Goal: Task Accomplishment & Management: Complete application form

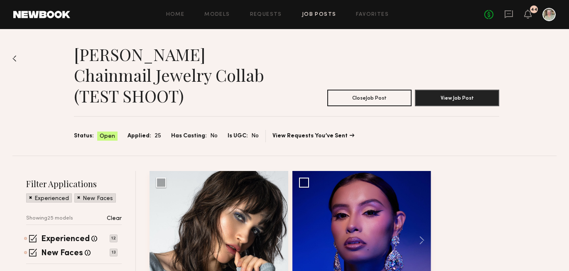
scroll to position [1119, 0]
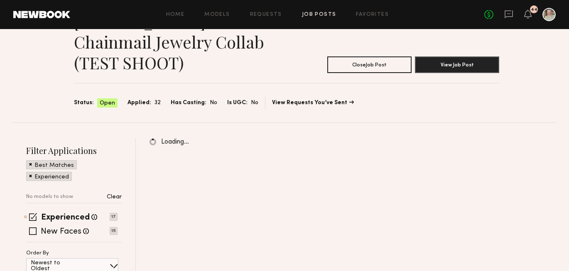
scroll to position [38, 0]
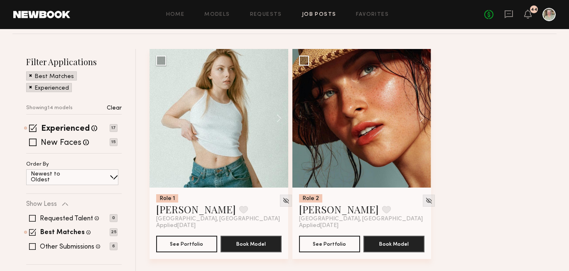
scroll to position [123, 0]
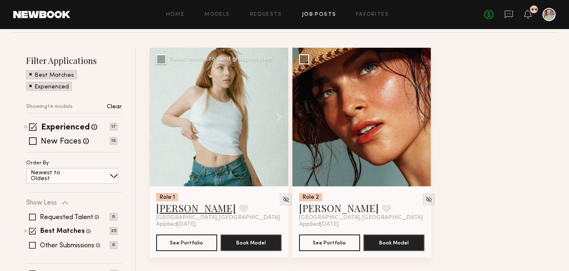
click at [173, 213] on link "Ellie G." at bounding box center [196, 207] width 80 height 13
click at [317, 210] on link "Nicole C." at bounding box center [339, 207] width 80 height 13
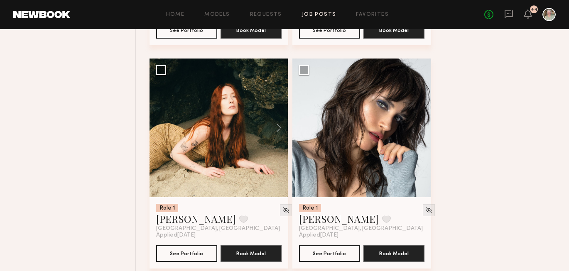
scroll to position [560, 0]
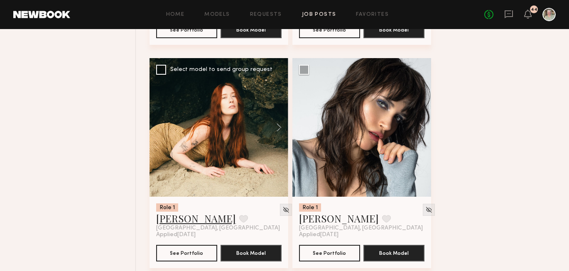
click at [177, 224] on link "Jessica C." at bounding box center [196, 218] width 80 height 13
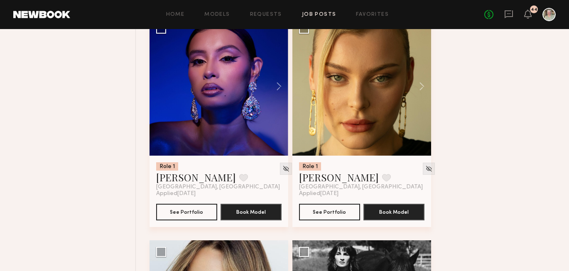
scroll to position [825, 0]
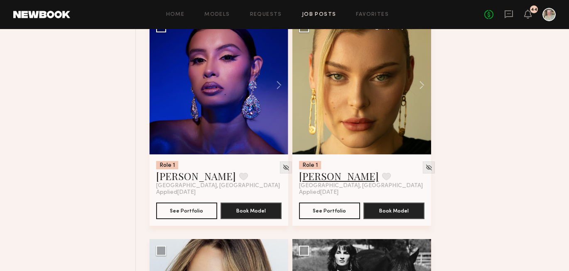
click at [335, 180] on link "MACKENZIE E." at bounding box center [339, 175] width 80 height 13
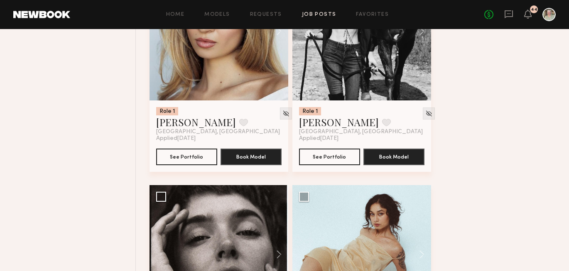
scroll to position [1248, 0]
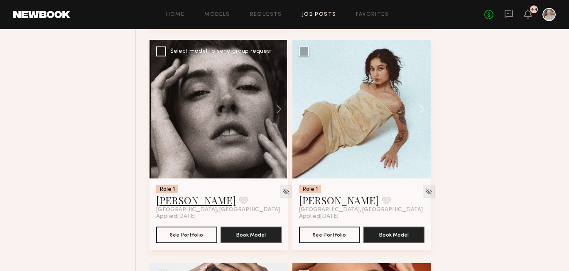
click at [179, 207] on link "Jessica W." at bounding box center [196, 199] width 80 height 13
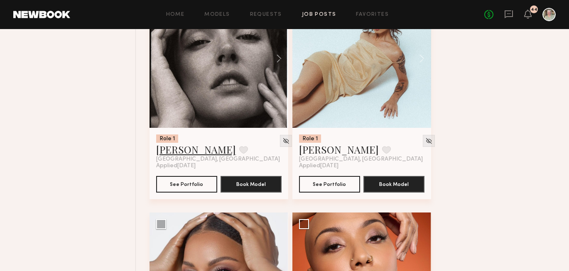
scroll to position [1328, 0]
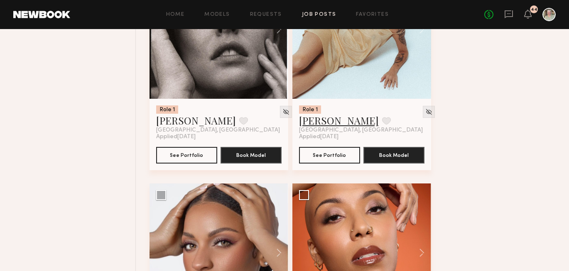
click at [307, 127] on link "Ash D." at bounding box center [339, 120] width 80 height 13
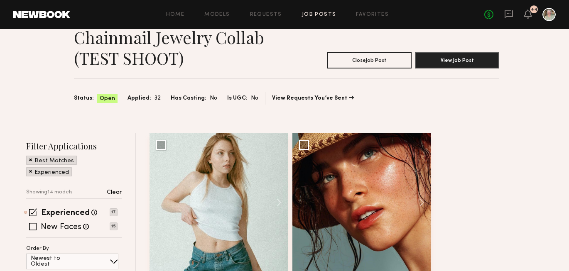
scroll to position [44, 0]
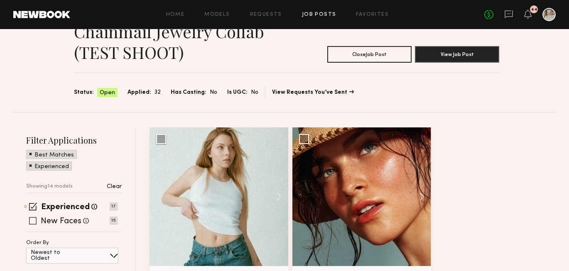
click at [32, 219] on span at bounding box center [32, 220] width 7 height 7
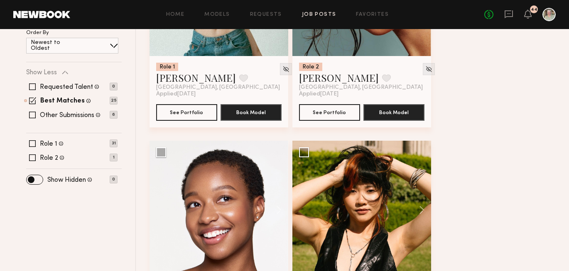
scroll to position [255, 0]
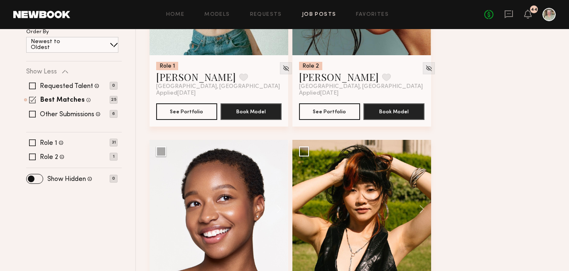
click at [34, 100] on span at bounding box center [32, 99] width 7 height 7
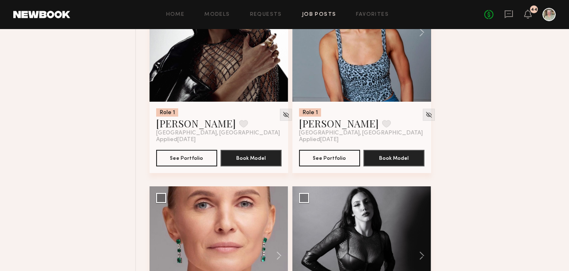
scroll to position [2013, 0]
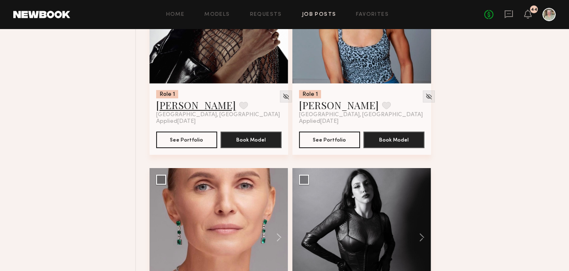
click at [186, 112] on link "Piyawan C." at bounding box center [196, 104] width 80 height 13
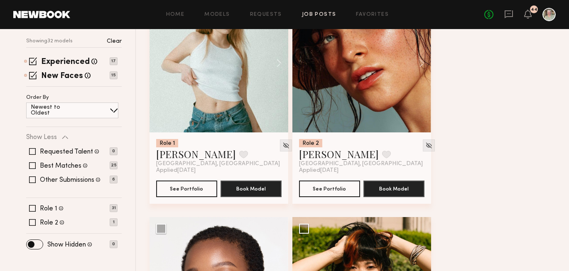
scroll to position [0, 0]
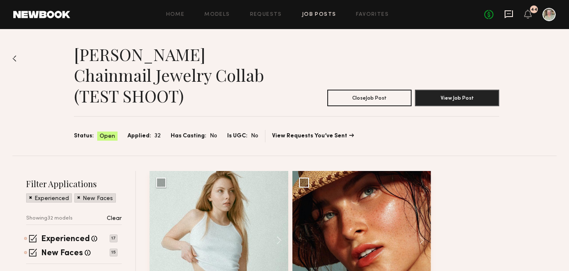
click at [510, 12] on icon at bounding box center [508, 14] width 9 height 9
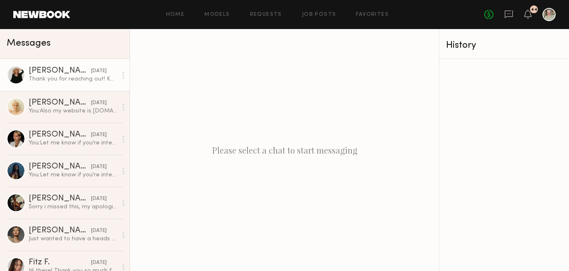
click at [48, 67] on div "Bailey C." at bounding box center [60, 71] width 62 height 8
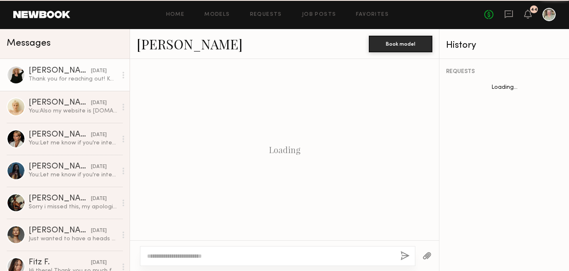
scroll to position [396, 0]
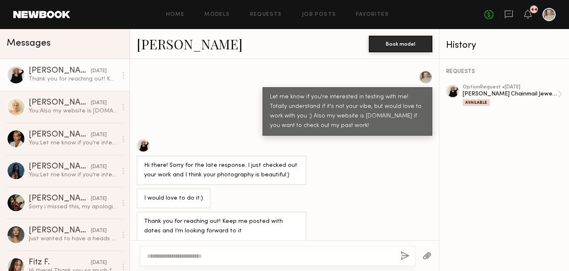
click at [175, 46] on link "Bailey C." at bounding box center [190, 44] width 106 height 18
click at [263, 16] on link "Requests" at bounding box center [266, 14] width 32 height 5
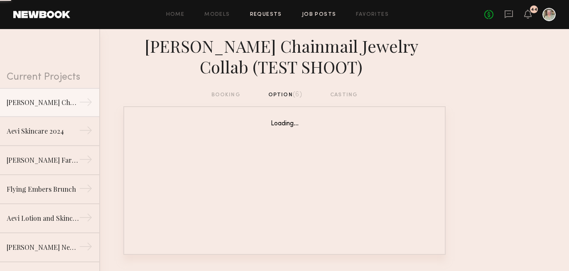
click at [318, 12] on link "Job Posts" at bounding box center [319, 14] width 34 height 5
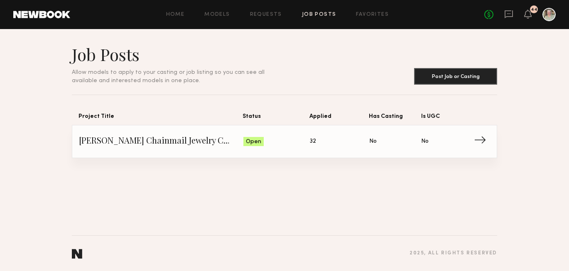
click at [242, 150] on link "Fifi Mather's Chainmail Jewelry Collab (TEST SHOOT) Status: Open Applied: 32 Ha…" at bounding box center [284, 141] width 411 height 32
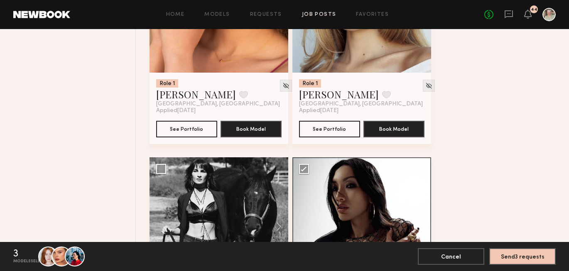
scroll to position [1133, 0]
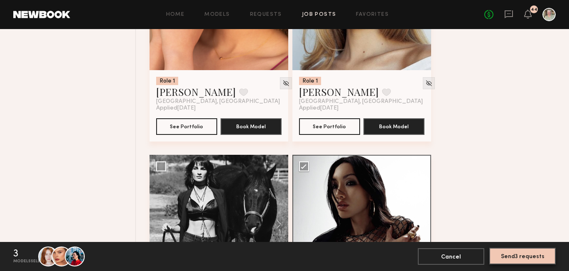
click at [536, 257] on button "Send 3 requests" at bounding box center [522, 256] width 66 height 17
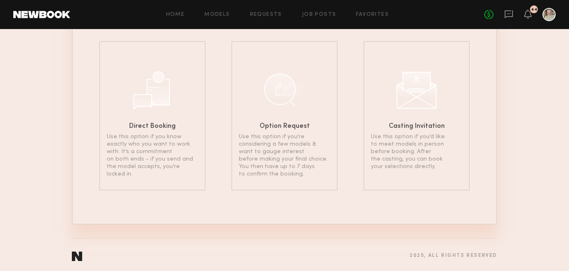
scroll to position [80, 0]
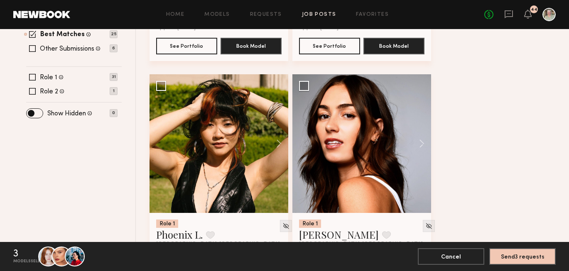
scroll to position [321, 0]
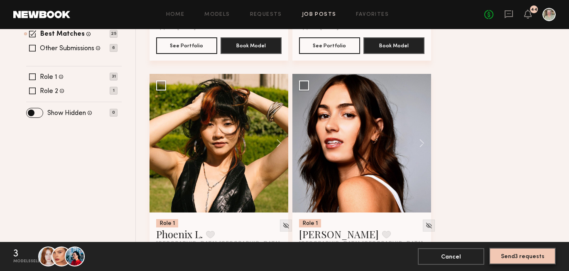
click at [540, 255] on button "Send 3 requests" at bounding box center [522, 256] width 66 height 17
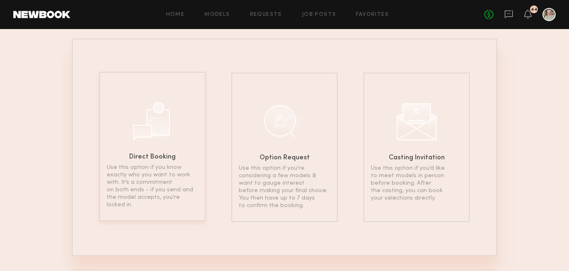
scroll to position [49, 0]
click at [270, 154] on h6 "Option Request" at bounding box center [285, 154] width 50 height 7
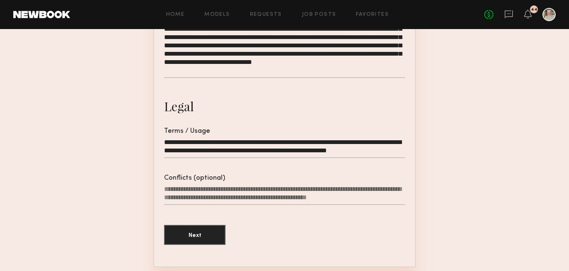
scroll to position [336, 0]
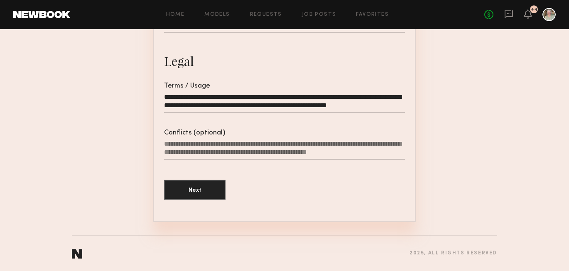
scroll to position [49, 0]
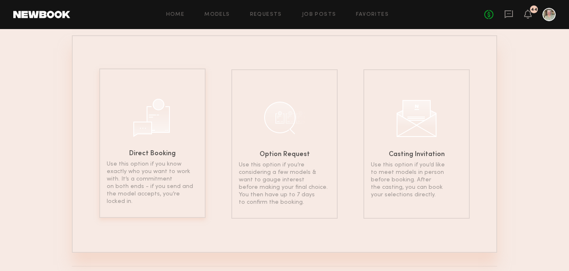
click at [139, 130] on div at bounding box center [153, 117] width 42 height 42
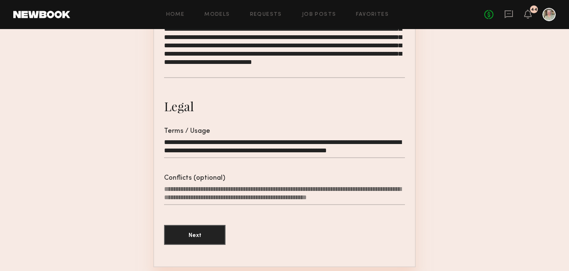
scroll to position [336, 0]
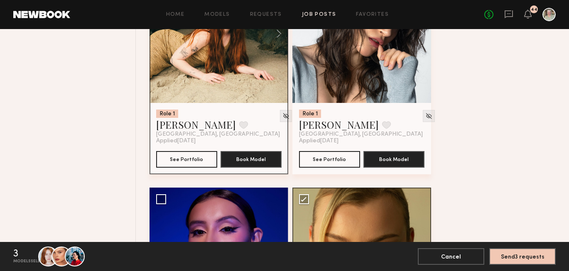
scroll to position [587, 0]
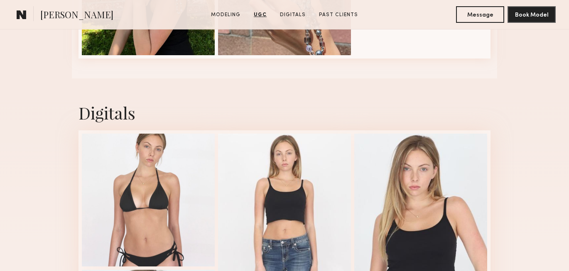
scroll to position [1846, 0]
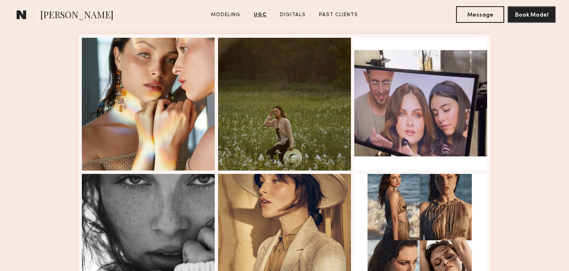
scroll to position [1346, 0]
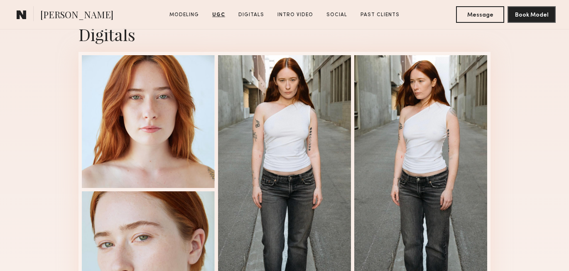
scroll to position [1516, 0]
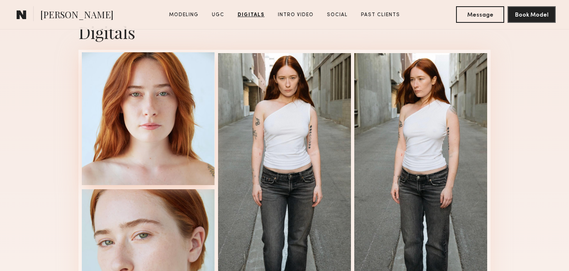
click at [181, 132] on div at bounding box center [148, 118] width 133 height 133
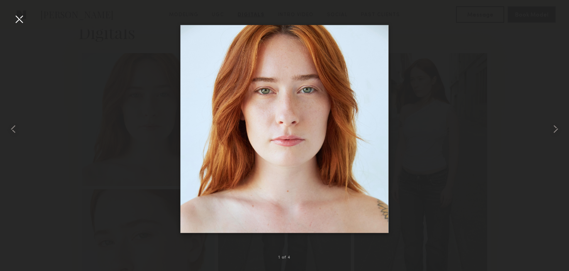
click at [23, 22] on div at bounding box center [18, 18] width 13 height 13
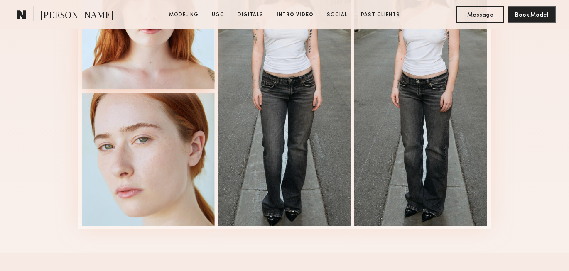
scroll to position [1585, 0]
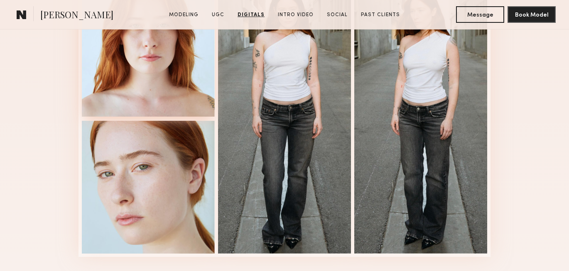
click at [163, 75] on div at bounding box center [148, 50] width 133 height 133
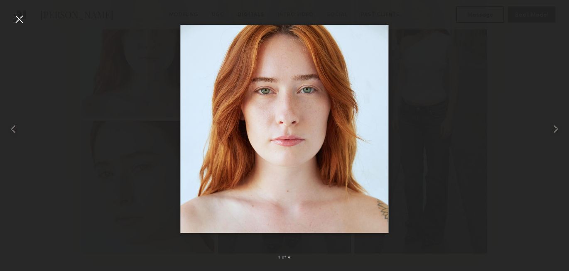
click at [13, 22] on div at bounding box center [18, 18] width 13 height 13
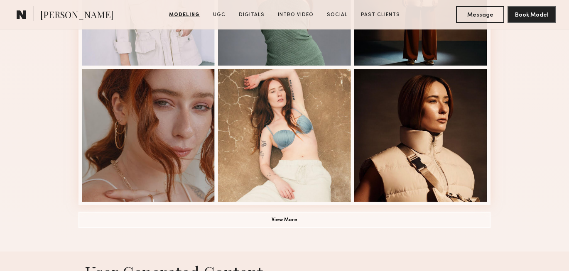
scroll to position [534, 0]
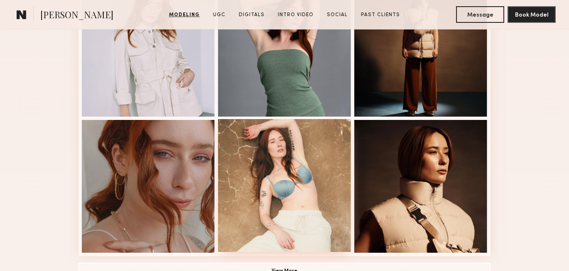
click at [229, 176] on div at bounding box center [284, 185] width 133 height 133
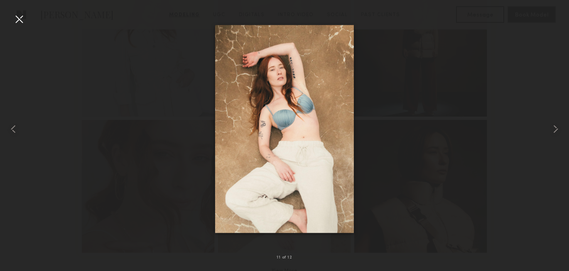
click at [16, 15] on div at bounding box center [18, 18] width 13 height 13
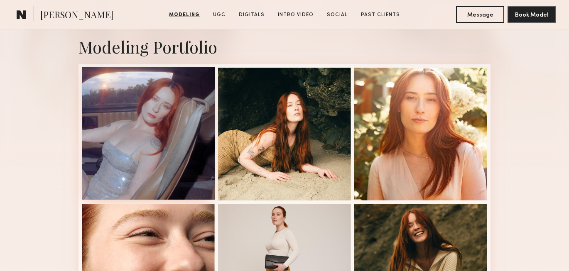
scroll to position [167, 0]
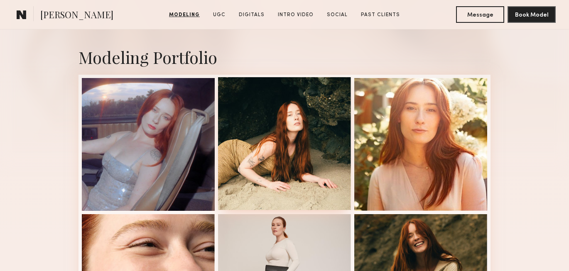
click at [265, 162] on div at bounding box center [284, 143] width 133 height 133
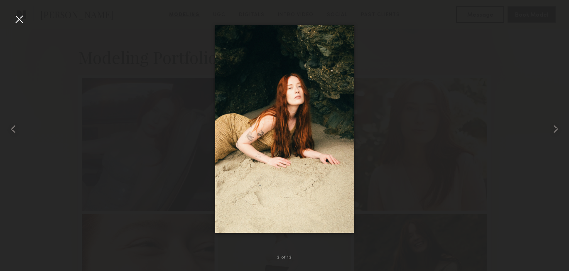
click at [21, 17] on div at bounding box center [18, 18] width 13 height 13
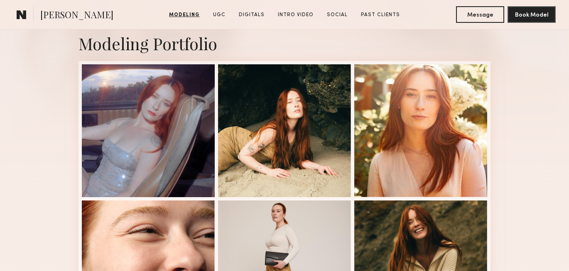
scroll to position [180, 0]
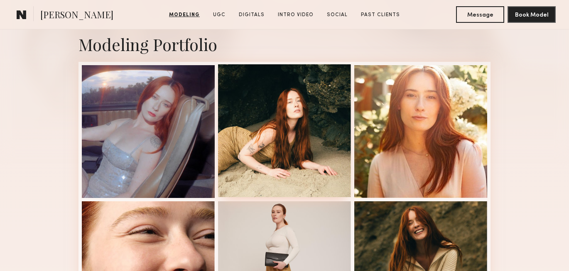
click at [305, 155] on div at bounding box center [284, 130] width 133 height 133
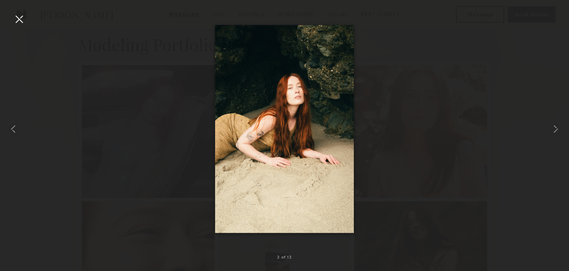
drag, startPoint x: 297, startPoint y: 105, endPoint x: 176, endPoint y: 4, distance: 158.0
click at [20, 20] on div at bounding box center [18, 18] width 13 height 13
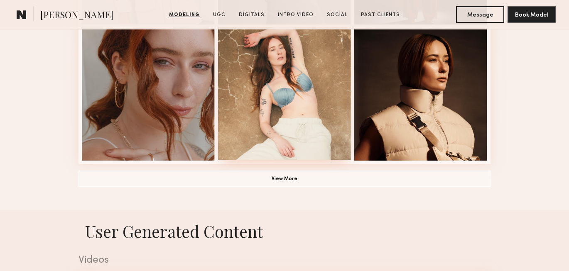
scroll to position [641, 0]
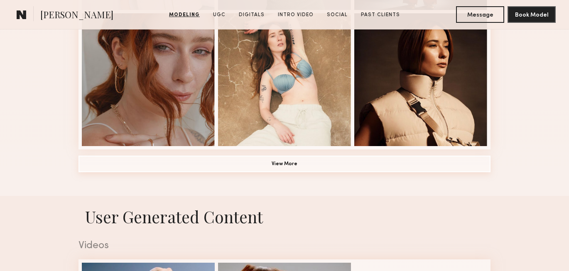
click at [259, 164] on button "View More" at bounding box center [284, 164] width 412 height 17
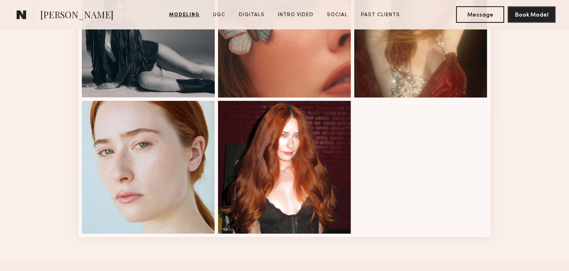
scroll to position [1099, 0]
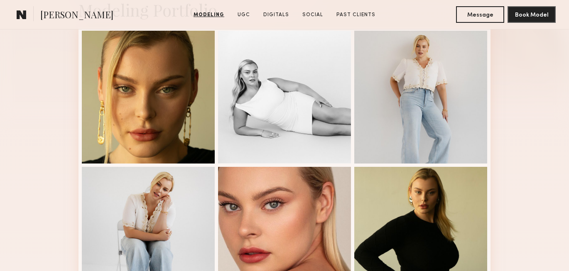
scroll to position [208, 0]
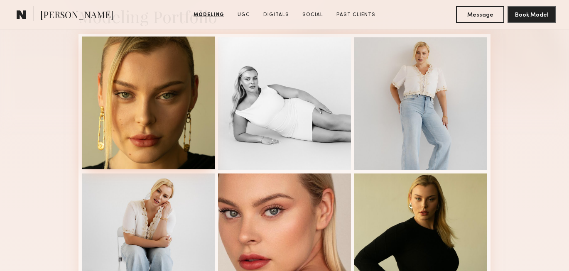
click at [157, 122] on div at bounding box center [148, 103] width 133 height 133
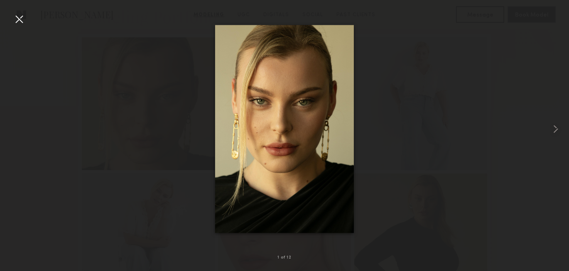
click at [24, 18] on div at bounding box center [18, 18] width 13 height 13
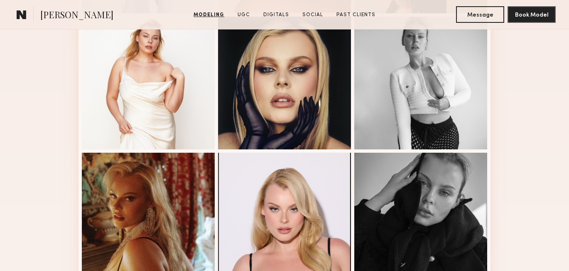
scroll to position [494, 0]
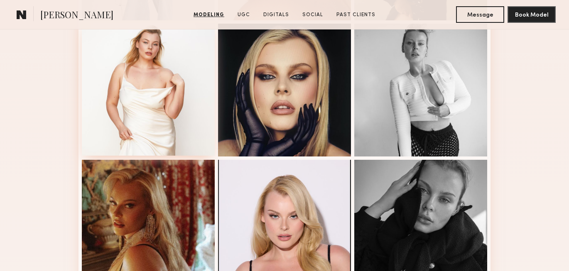
click at [144, 91] on div at bounding box center [148, 89] width 133 height 133
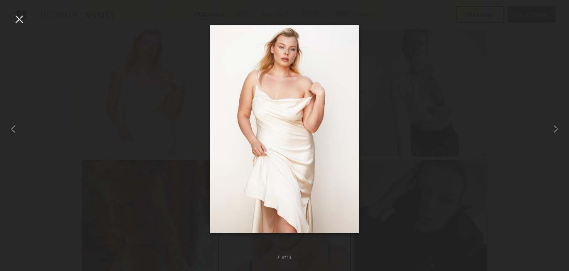
drag, startPoint x: 270, startPoint y: 95, endPoint x: 88, endPoint y: 2, distance: 204.5
click at [20, 20] on div at bounding box center [18, 18] width 13 height 13
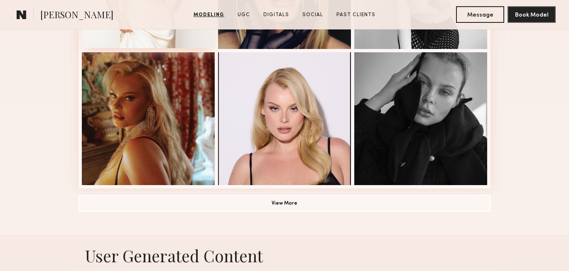
scroll to position [666, 0]
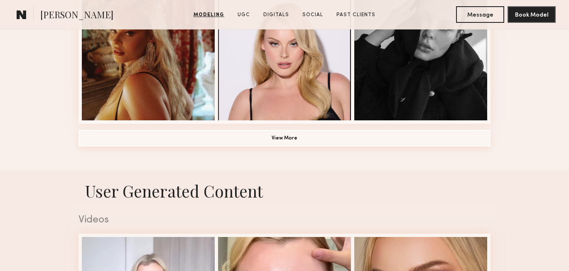
click at [213, 134] on button "View More" at bounding box center [284, 138] width 412 height 17
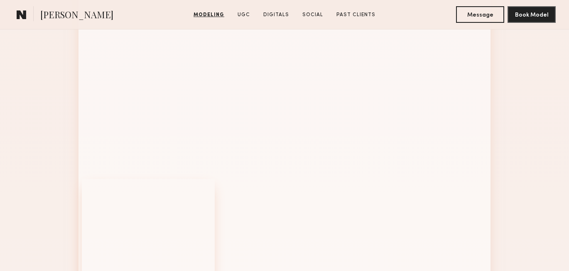
scroll to position [888, 0]
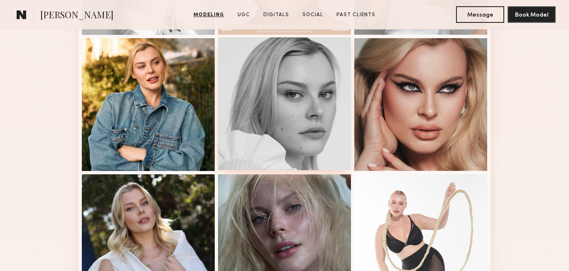
click at [286, 83] on div at bounding box center [284, 103] width 133 height 133
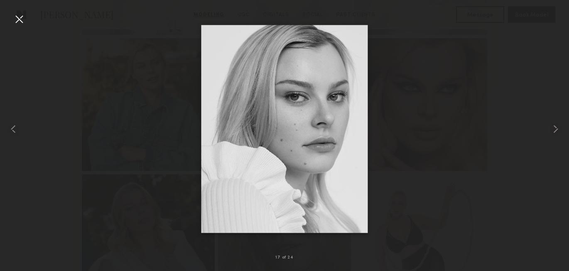
drag, startPoint x: 308, startPoint y: 87, endPoint x: 103, endPoint y: 13, distance: 217.6
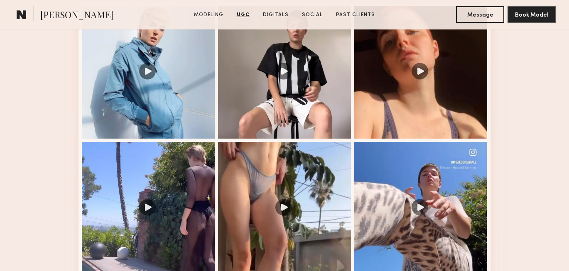
scroll to position [838, 0]
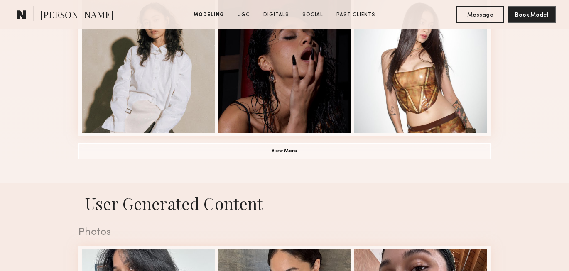
scroll to position [811, 0]
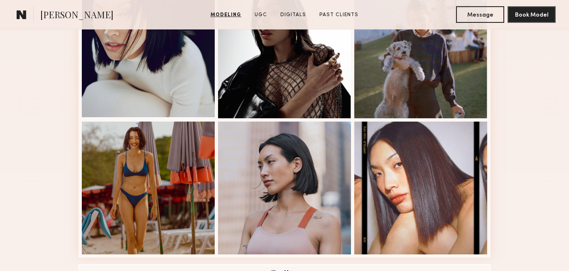
scroll to position [505, 0]
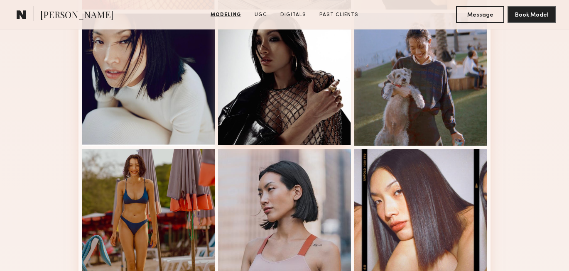
click at [269, 83] on div at bounding box center [284, 78] width 133 height 133
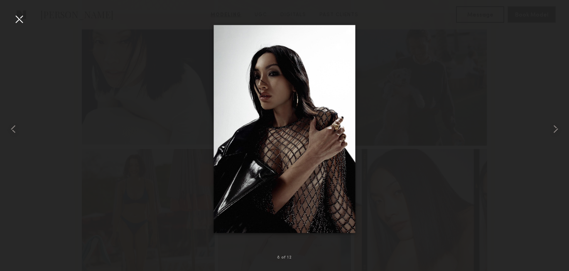
click at [159, 37] on div at bounding box center [284, 128] width 569 height 231
click at [24, 19] on div at bounding box center [18, 18] width 13 height 13
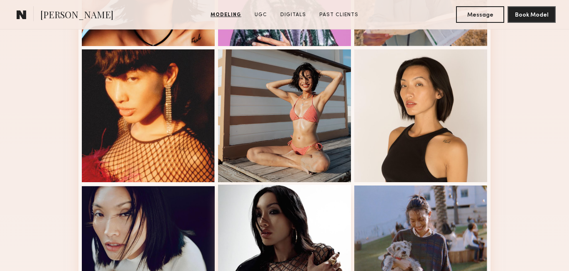
scroll to position [330, 0]
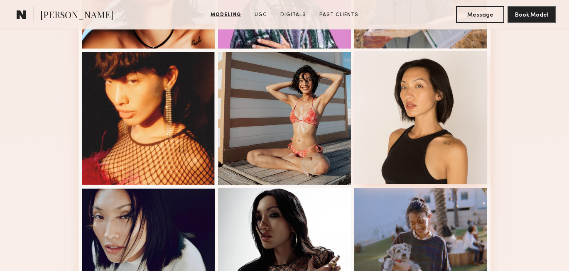
click at [430, 99] on div at bounding box center [420, 117] width 133 height 133
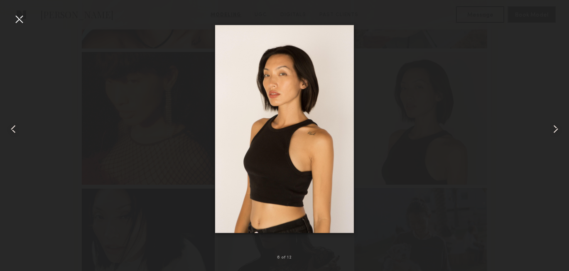
drag, startPoint x: 282, startPoint y: 113, endPoint x: 115, endPoint y: 6, distance: 198.1
click at [21, 15] on div at bounding box center [18, 18] width 13 height 13
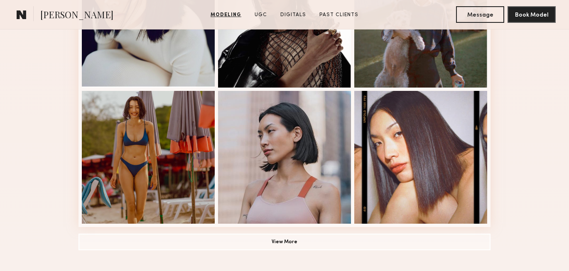
scroll to position [563, 0]
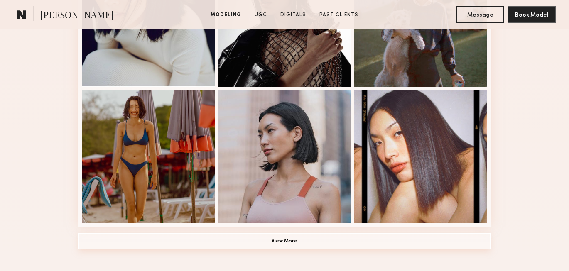
click at [191, 242] on button "View More" at bounding box center [284, 241] width 412 height 17
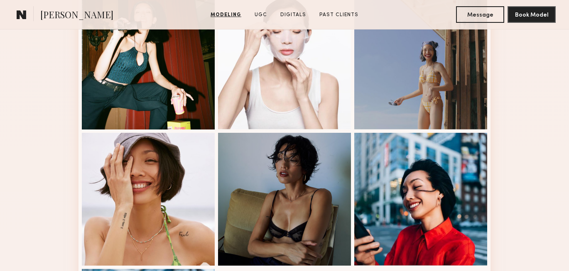
scroll to position [926, 0]
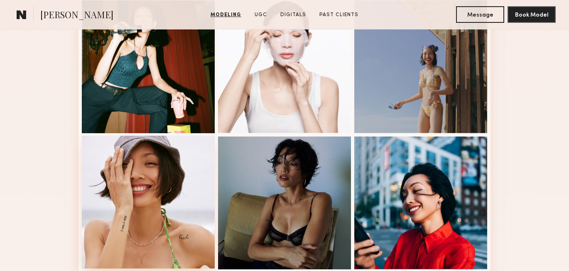
click at [176, 183] on div at bounding box center [148, 202] width 133 height 133
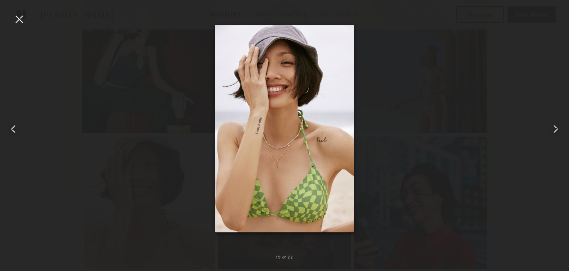
click at [19, 16] on div at bounding box center [18, 18] width 13 height 13
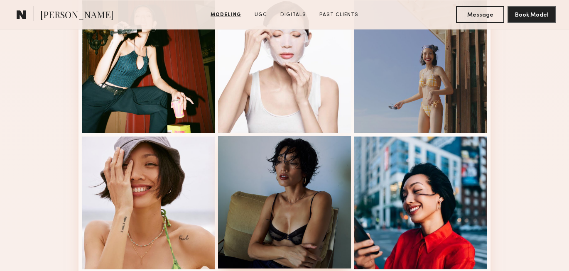
click at [298, 195] on div at bounding box center [284, 202] width 133 height 133
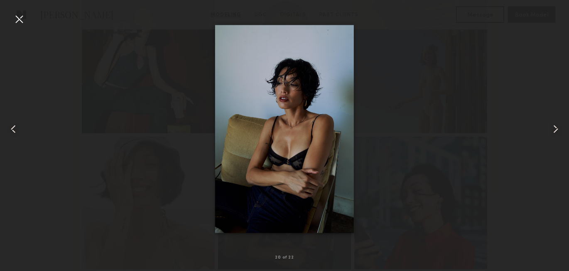
click at [17, 17] on div at bounding box center [18, 18] width 13 height 13
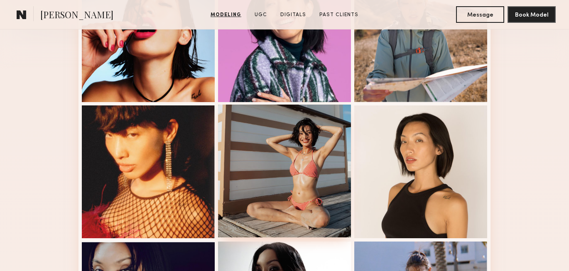
scroll to position [205, 0]
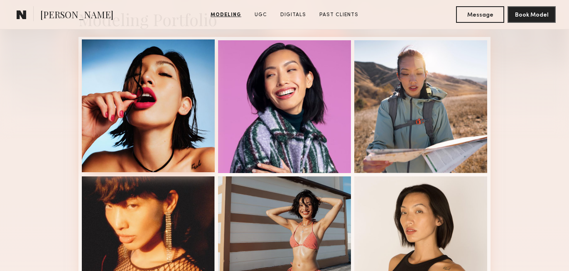
click at [149, 90] on div at bounding box center [148, 105] width 133 height 133
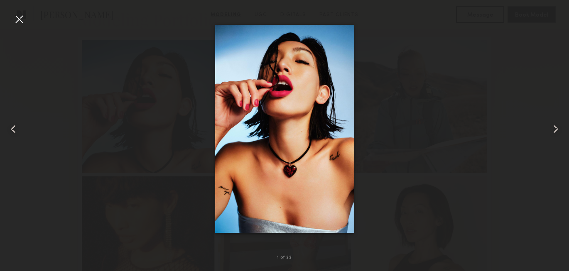
click at [15, 21] on div at bounding box center [18, 18] width 13 height 13
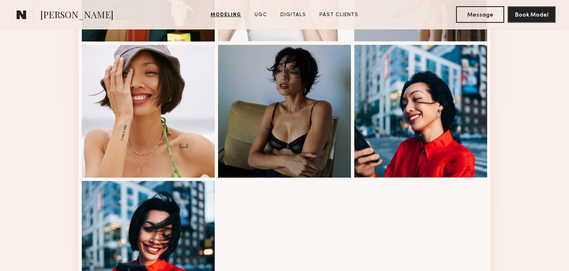
scroll to position [1019, 0]
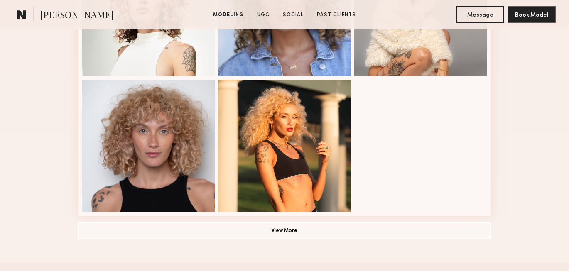
scroll to position [620, 0]
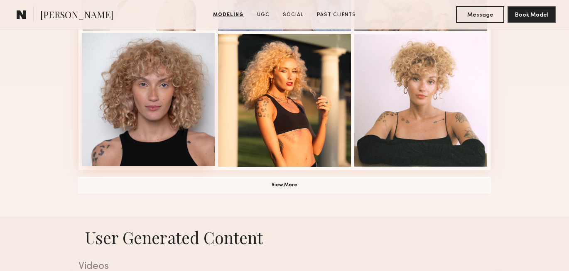
click at [156, 135] on div at bounding box center [148, 99] width 133 height 133
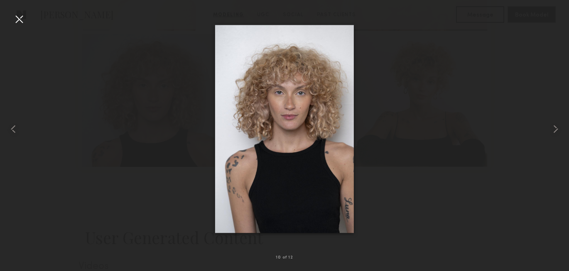
drag, startPoint x: 286, startPoint y: 85, endPoint x: 274, endPoint y: 5, distance: 80.9
